Goal: Task Accomplishment & Management: Complete application form

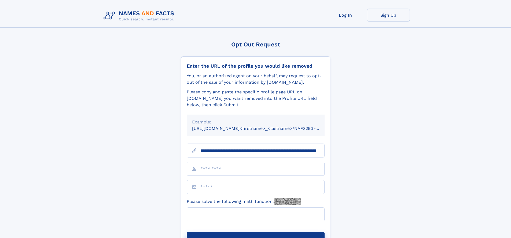
scroll to position [0, 52]
type input "**********"
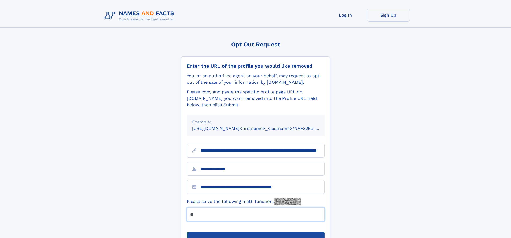
type input "**"
click at [256, 232] on button "Submit Opt Out Request" at bounding box center [256, 240] width 138 height 17
